Goal: Find contact information: Find contact information

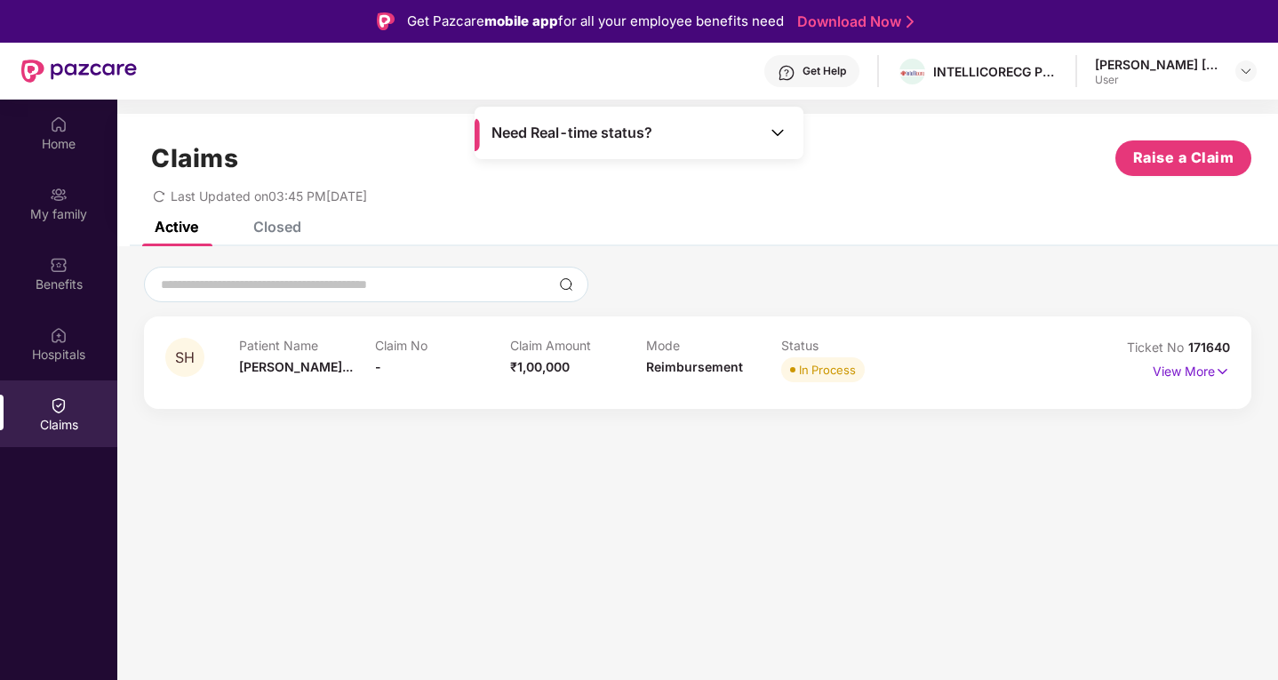
click at [820, 73] on div "Get Help" at bounding box center [825, 71] width 44 height 14
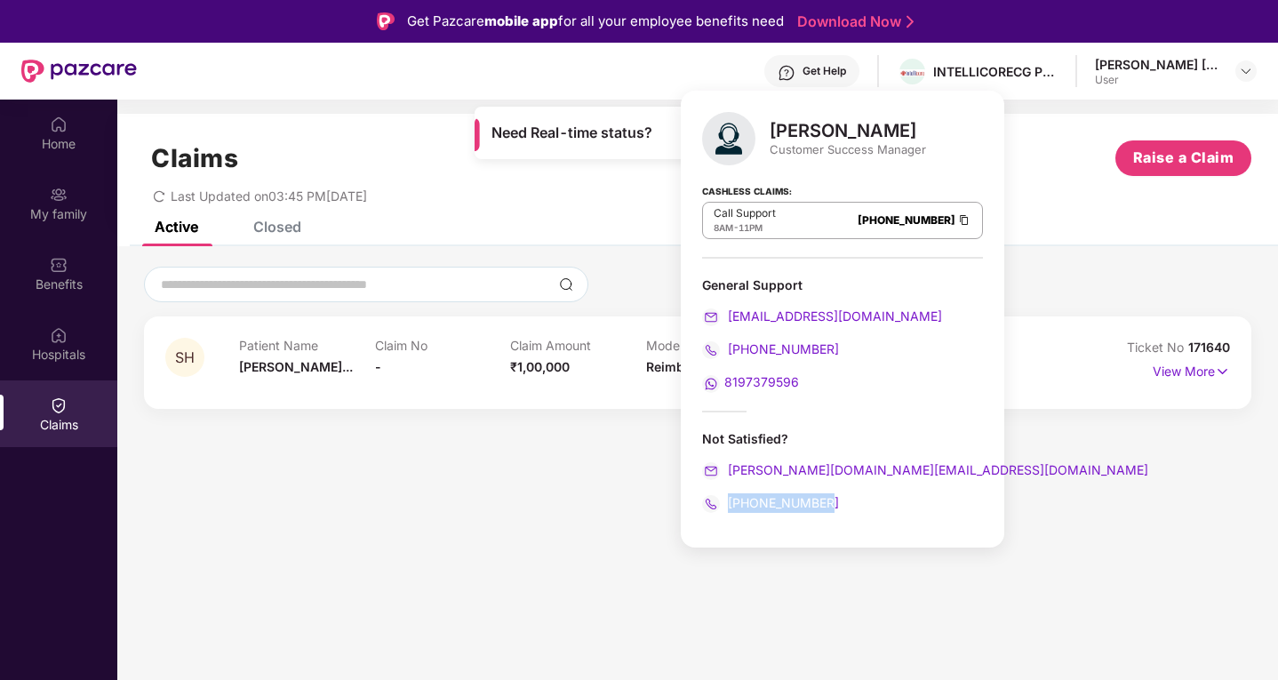
drag, startPoint x: 842, startPoint y: 503, endPoint x: 732, endPoint y: 505, distance: 110.2
click at [732, 505] on div "[PHONE_NUMBER]" at bounding box center [842, 503] width 281 height 20
copy span "[PHONE_NUMBER]"
click at [617, 238] on div "Active Closed" at bounding box center [697, 233] width 1161 height 25
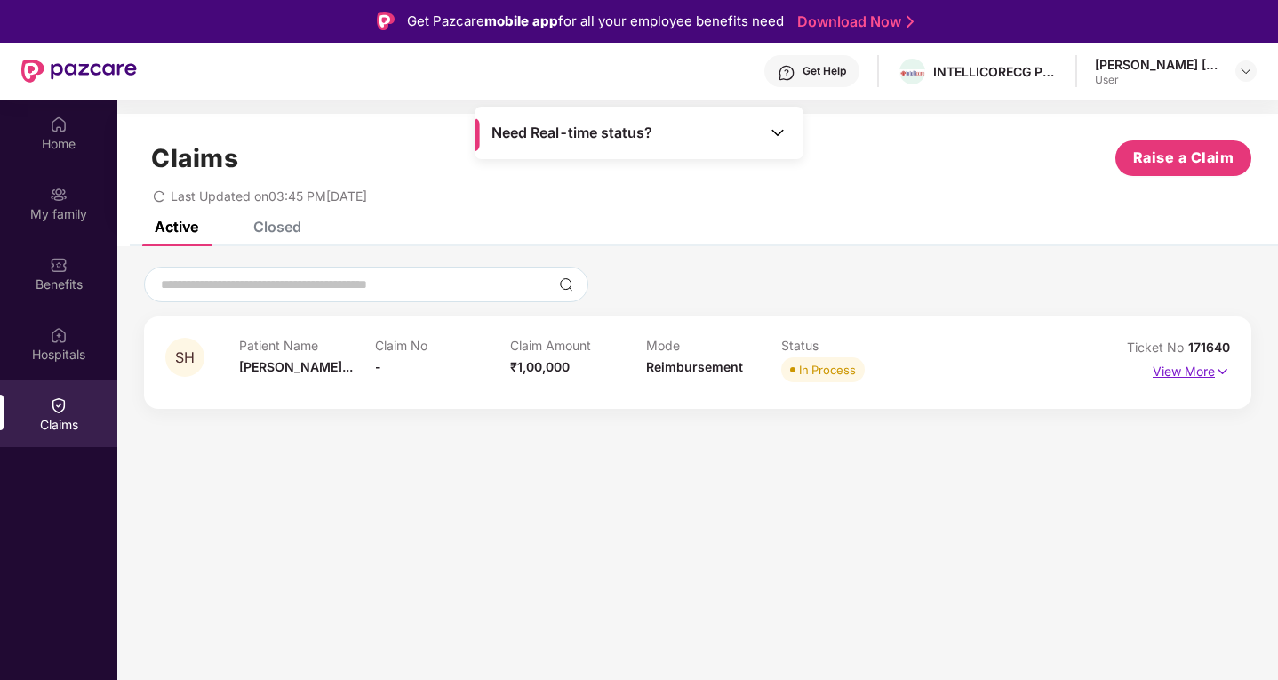
click at [1183, 371] on p "View More" at bounding box center [1191, 369] width 77 height 24
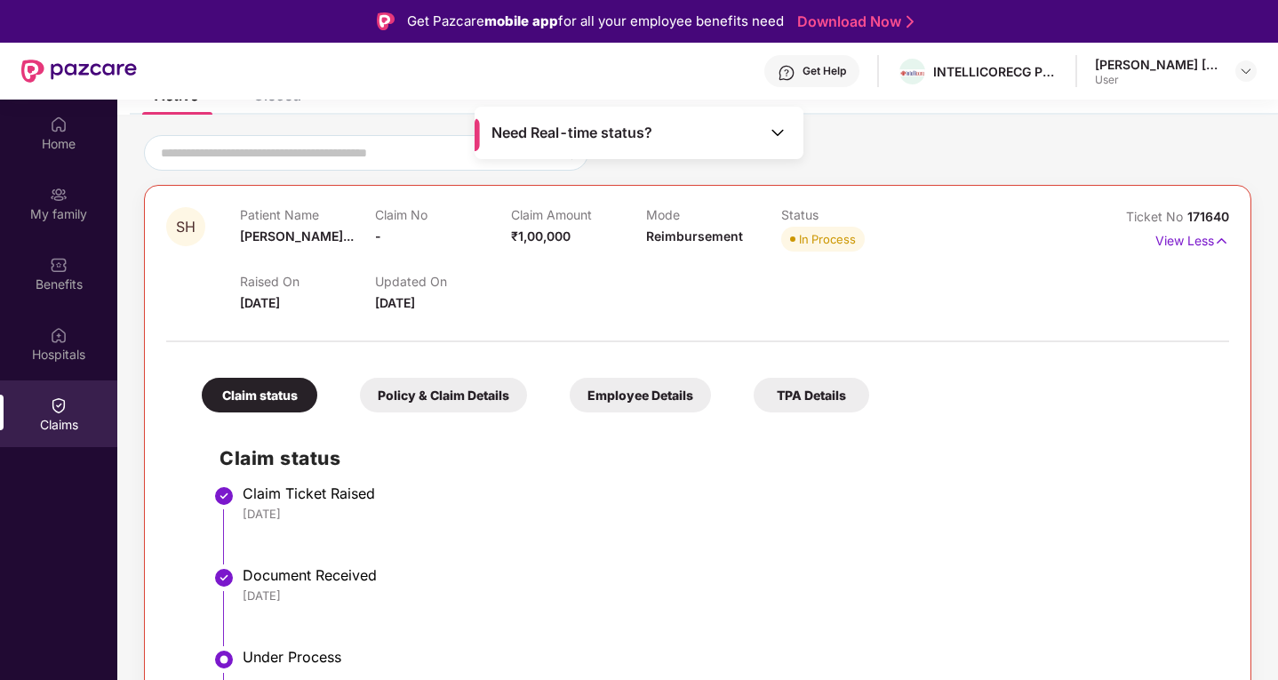
scroll to position [131, 0]
click at [453, 404] on div "Policy & Claim Details" at bounding box center [443, 396] width 167 height 35
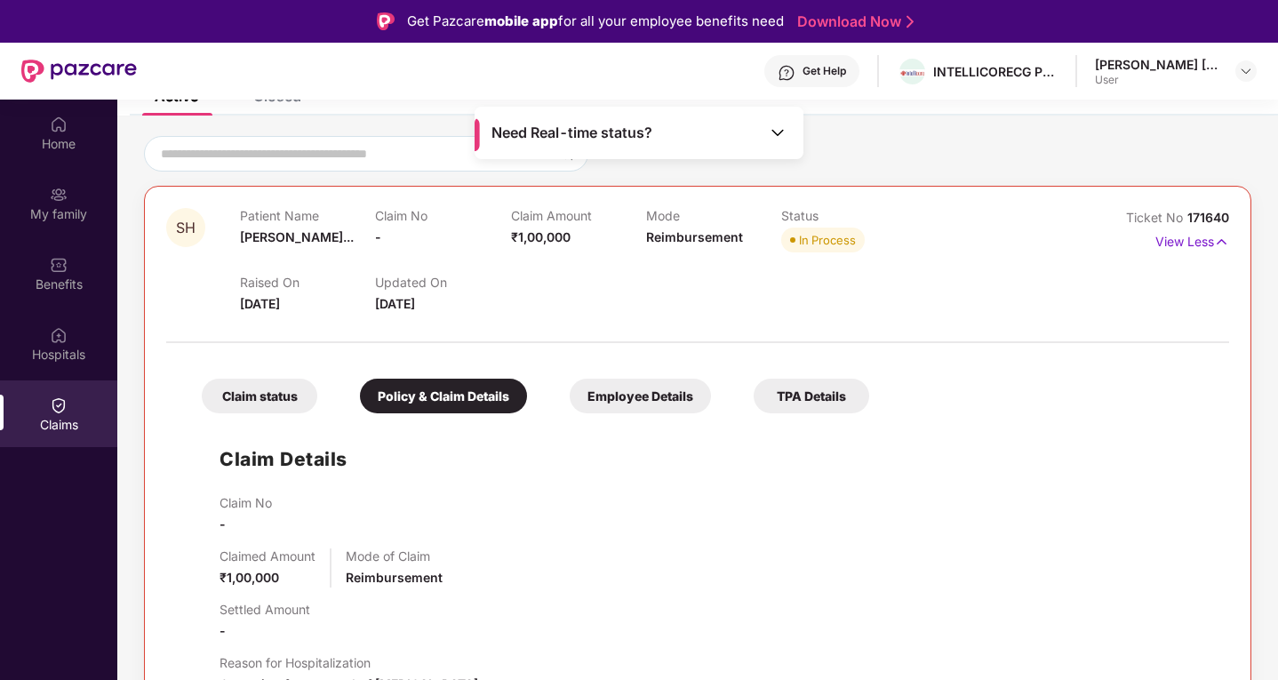
scroll to position [326, 0]
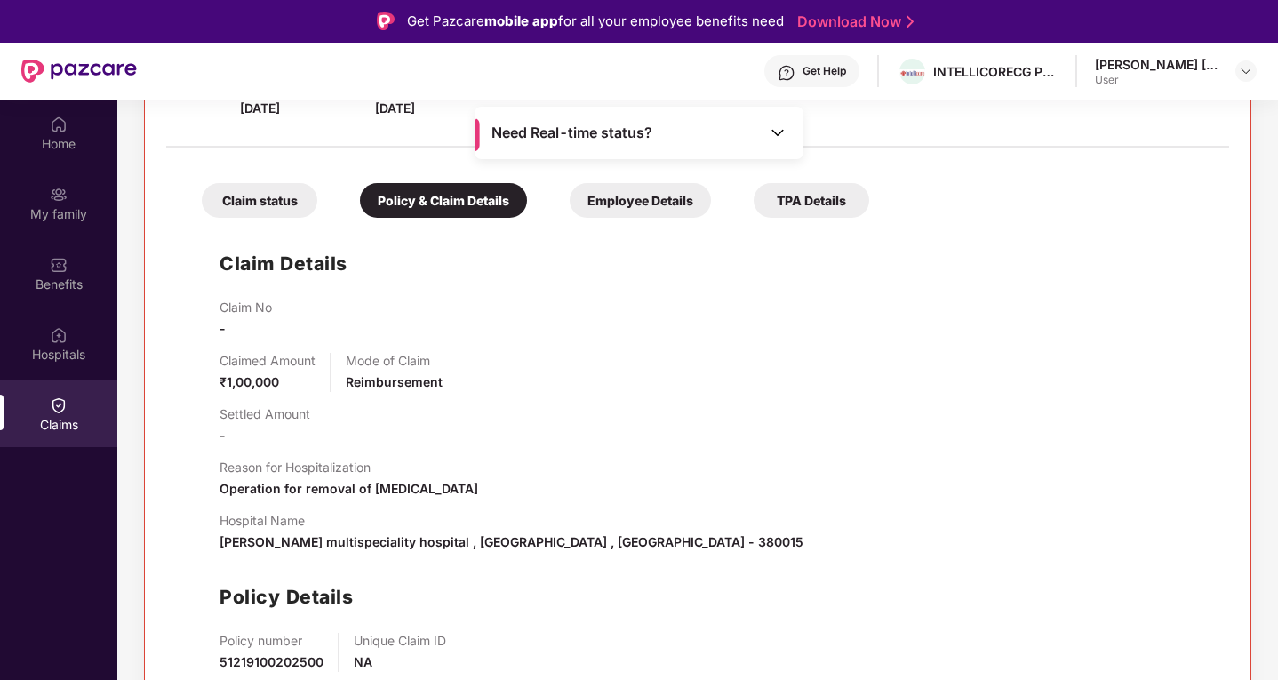
click at [781, 212] on div "TPA Details" at bounding box center [812, 200] width 116 height 35
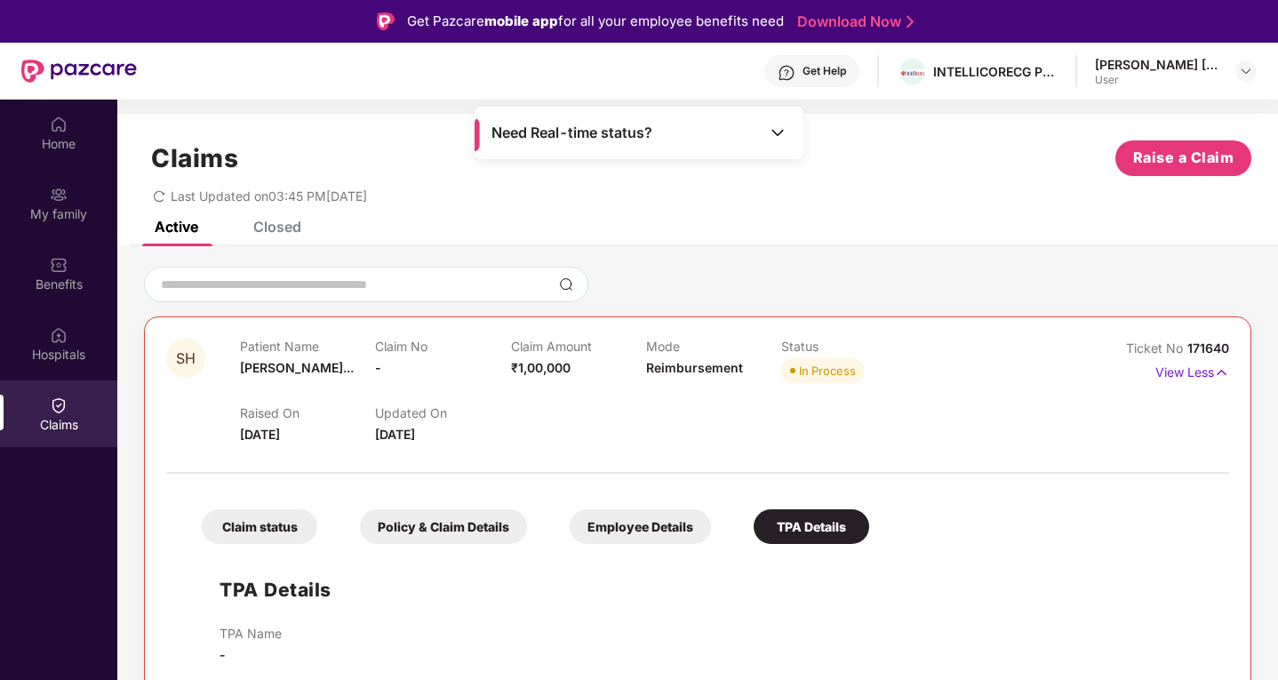
scroll to position [100, 0]
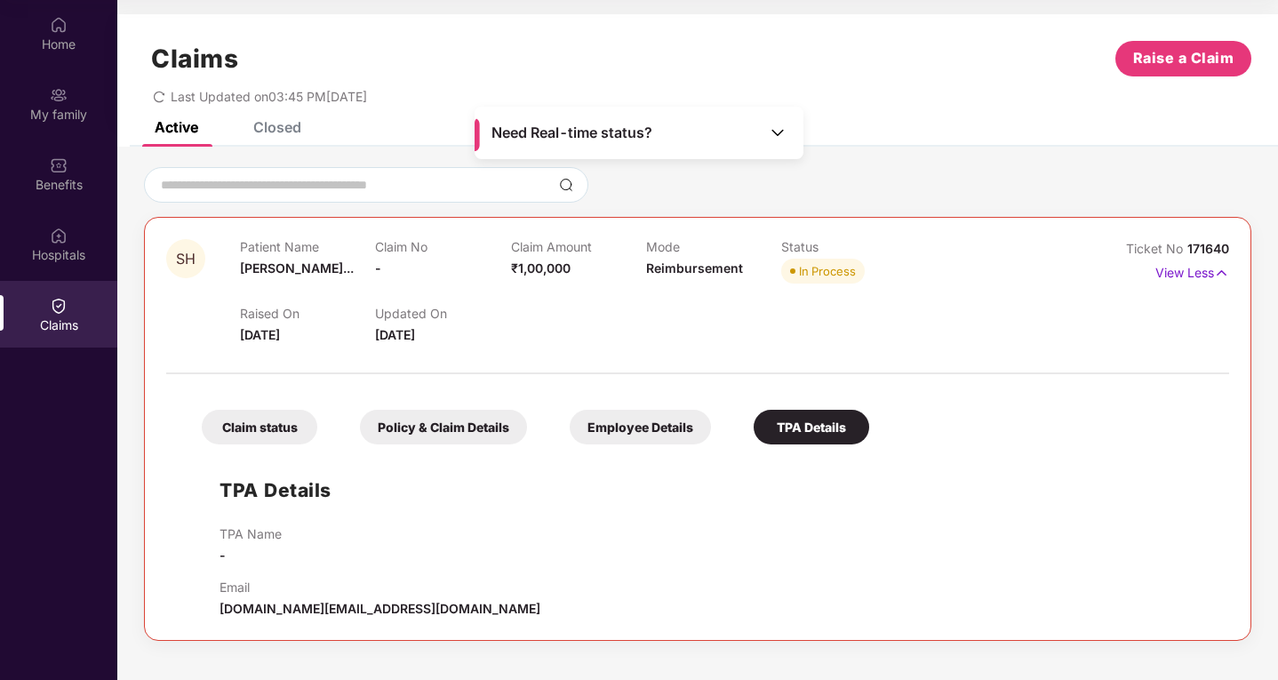
click at [268, 430] on div "Claim status" at bounding box center [260, 427] width 116 height 35
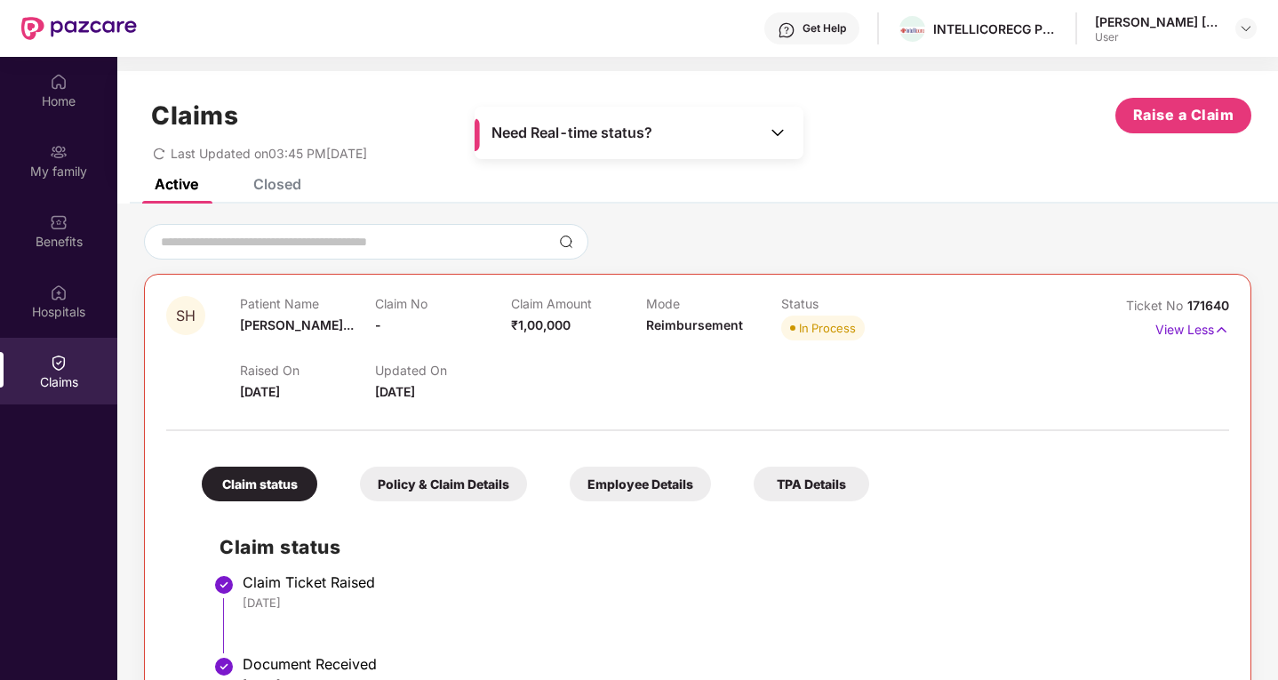
scroll to position [42, 0]
